Goal: Information Seeking & Learning: Learn about a topic

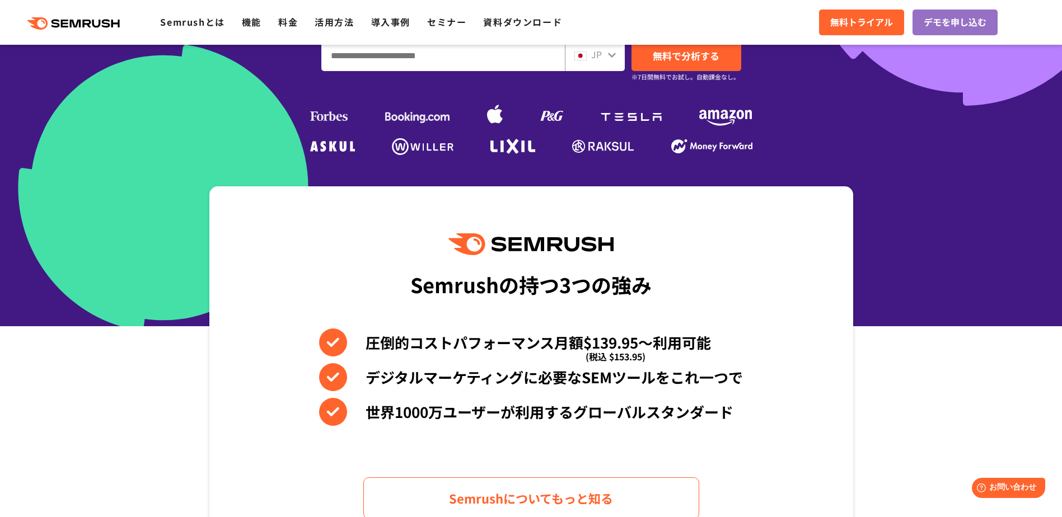
scroll to position [392, 0]
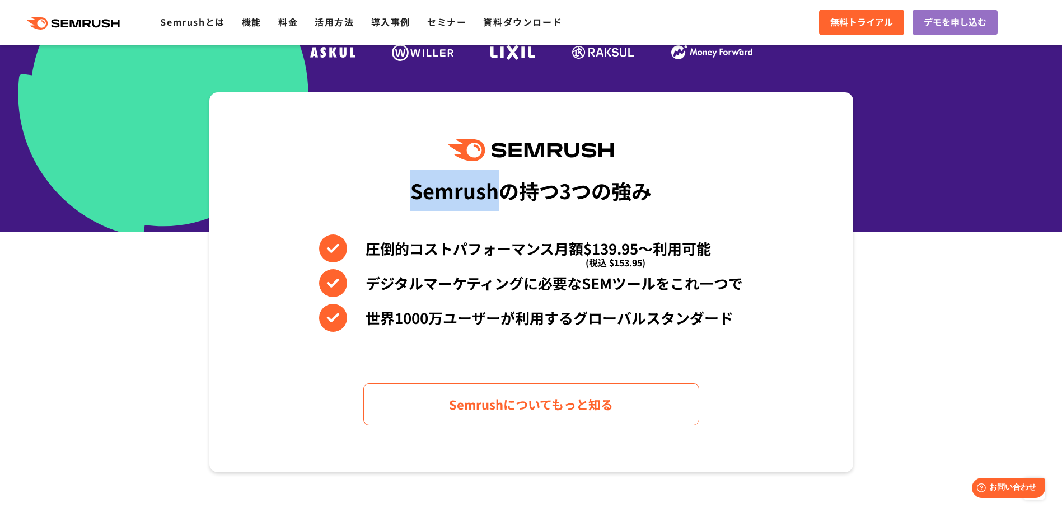
drag, startPoint x: 412, startPoint y: 195, endPoint x: 497, endPoint y: 194, distance: 85.1
click at [497, 194] on div "Semrushの持つ3つの強み" at bounding box center [530, 190] width 241 height 41
copy div "Semrush"
click at [96, 399] on section "Semrushの持つ3つの強み 圧倒的コストパフォーマンス月額$139.95〜利用可能 (税込 $153.95) デジタルマーケティングに必要なSEMツールを…" at bounding box center [531, 282] width 1062 height 380
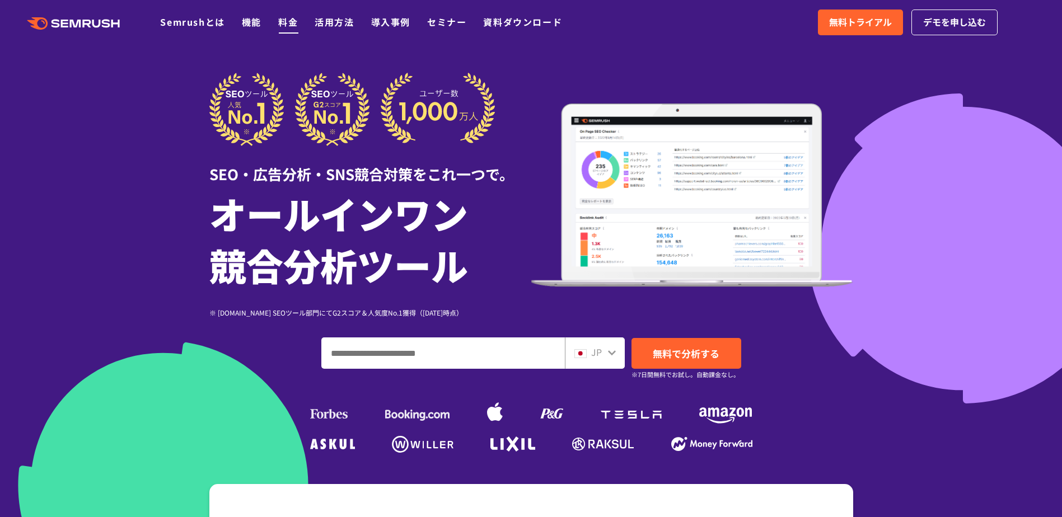
click at [292, 26] on link "料金" at bounding box center [288, 21] width 20 height 13
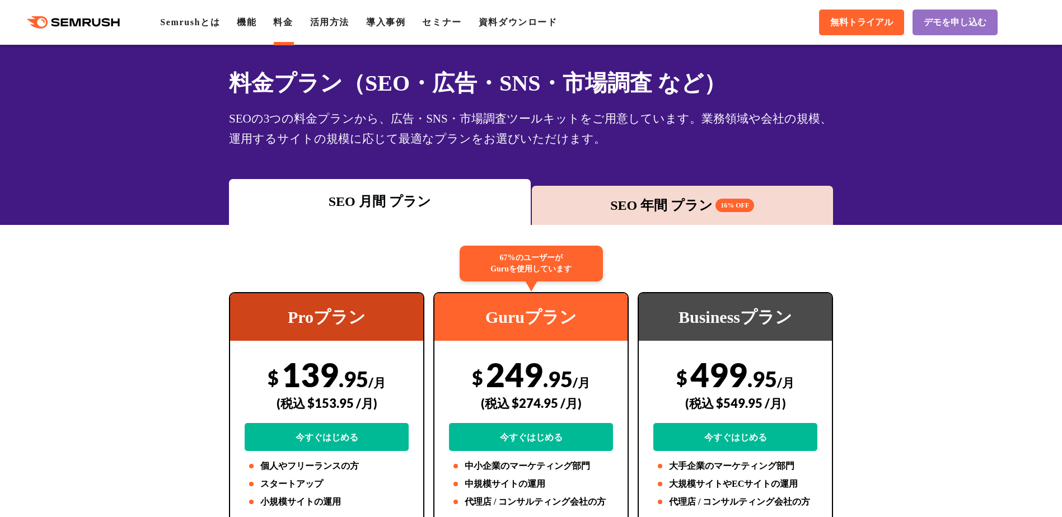
scroll to position [56, 0]
